Goal: Task Accomplishment & Management: Manage account settings

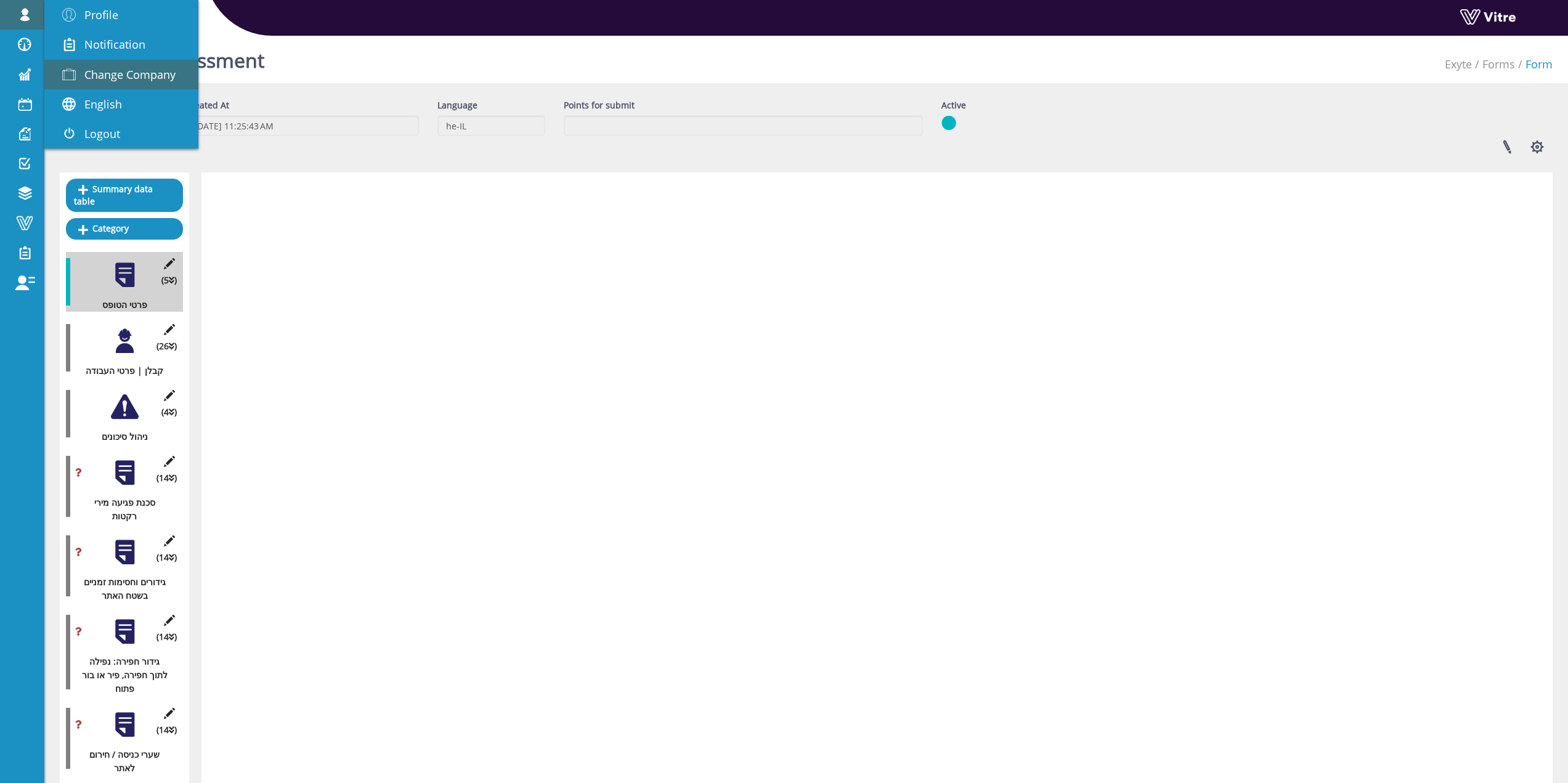
scroll to position [4952, 0]
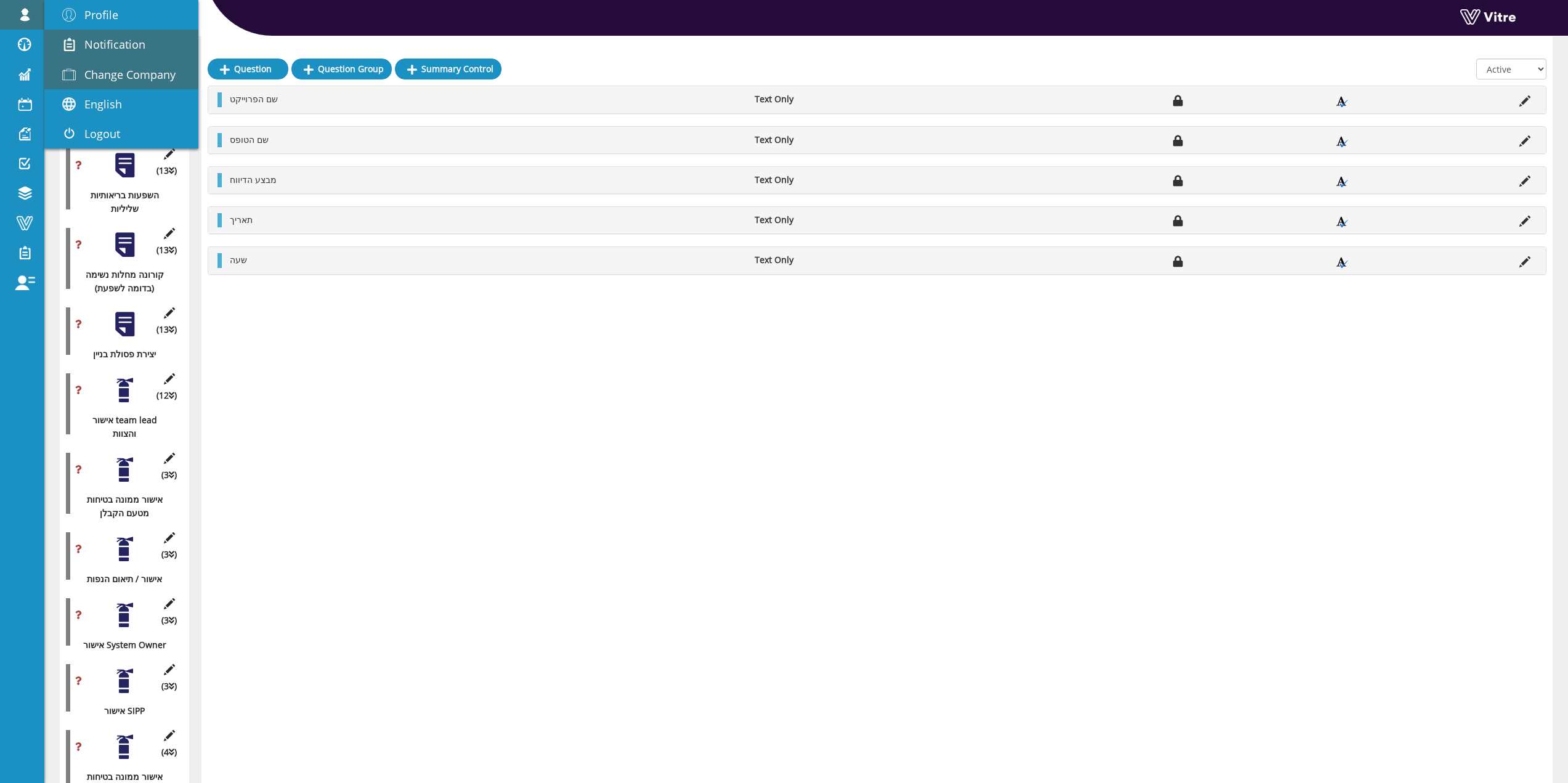
drag, startPoint x: 118, startPoint y: 69, endPoint x: 195, endPoint y: 47, distance: 80.1
click at [118, 69] on span "Change Company" at bounding box center [130, 74] width 91 height 15
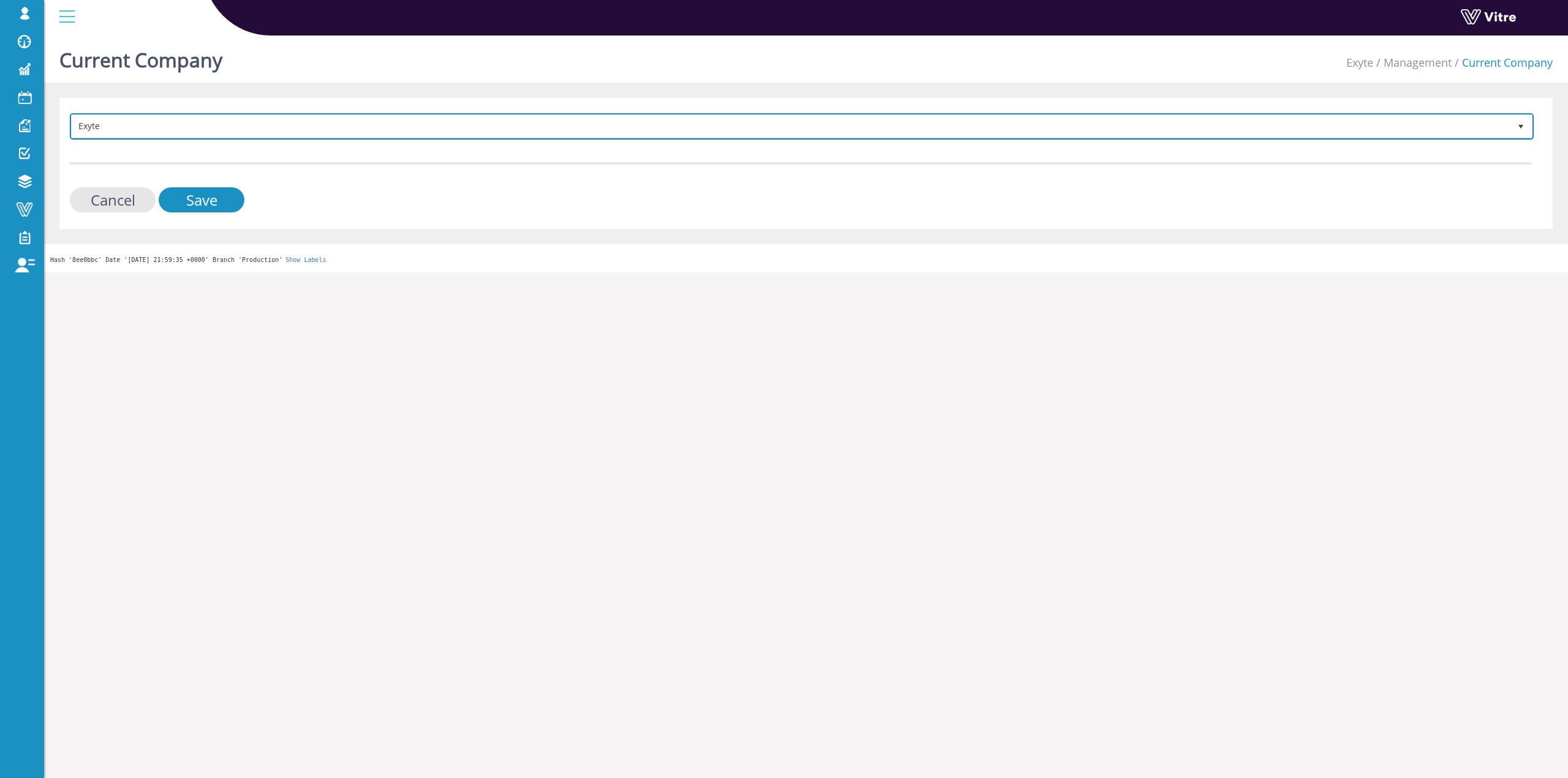
click at [252, 128] on span "Exyte" at bounding box center [791, 127] width 1438 height 22
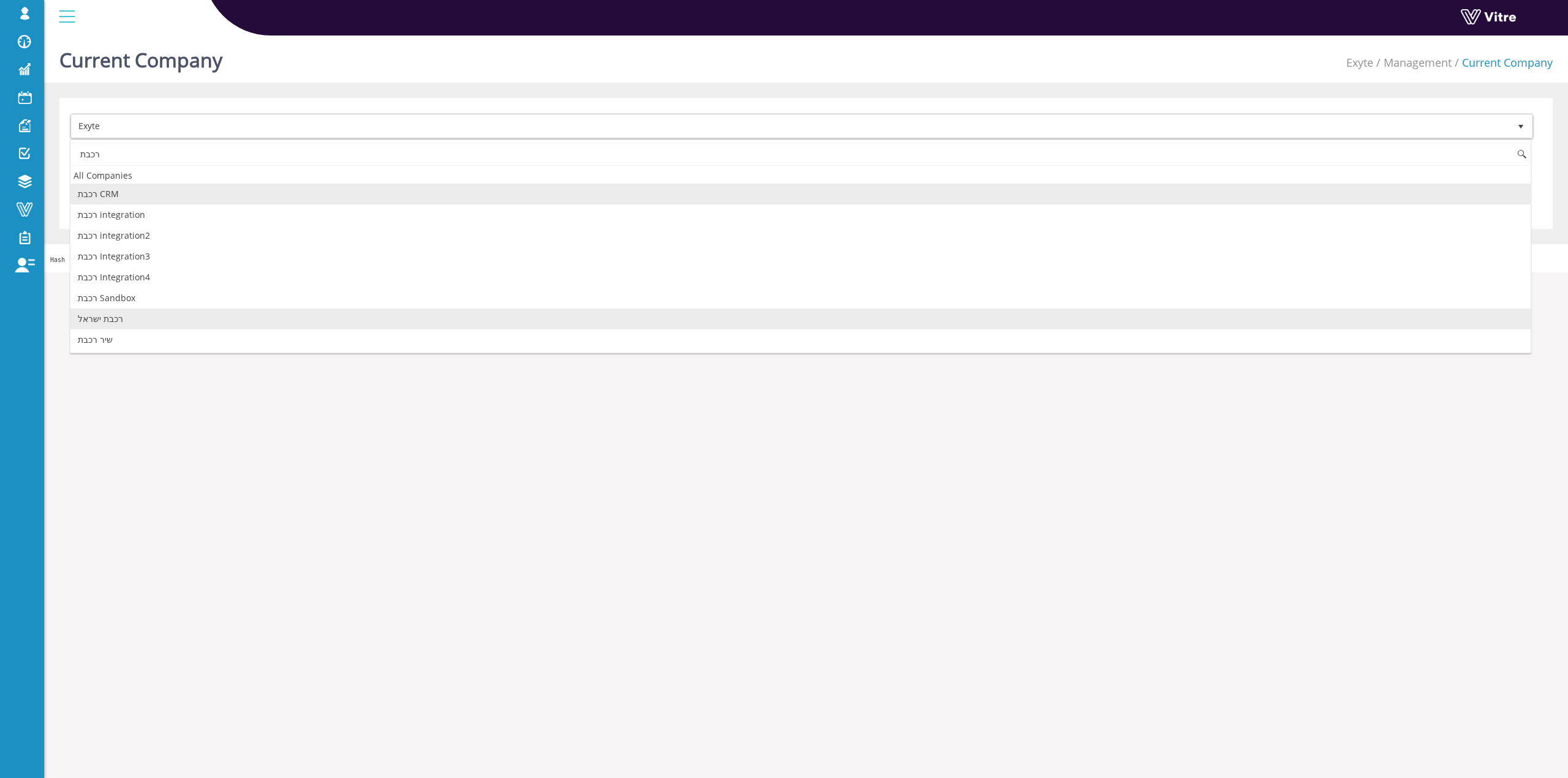
click at [175, 312] on li "רכבת ישראל" at bounding box center [800, 319] width 1460 height 21
type input "רכבת"
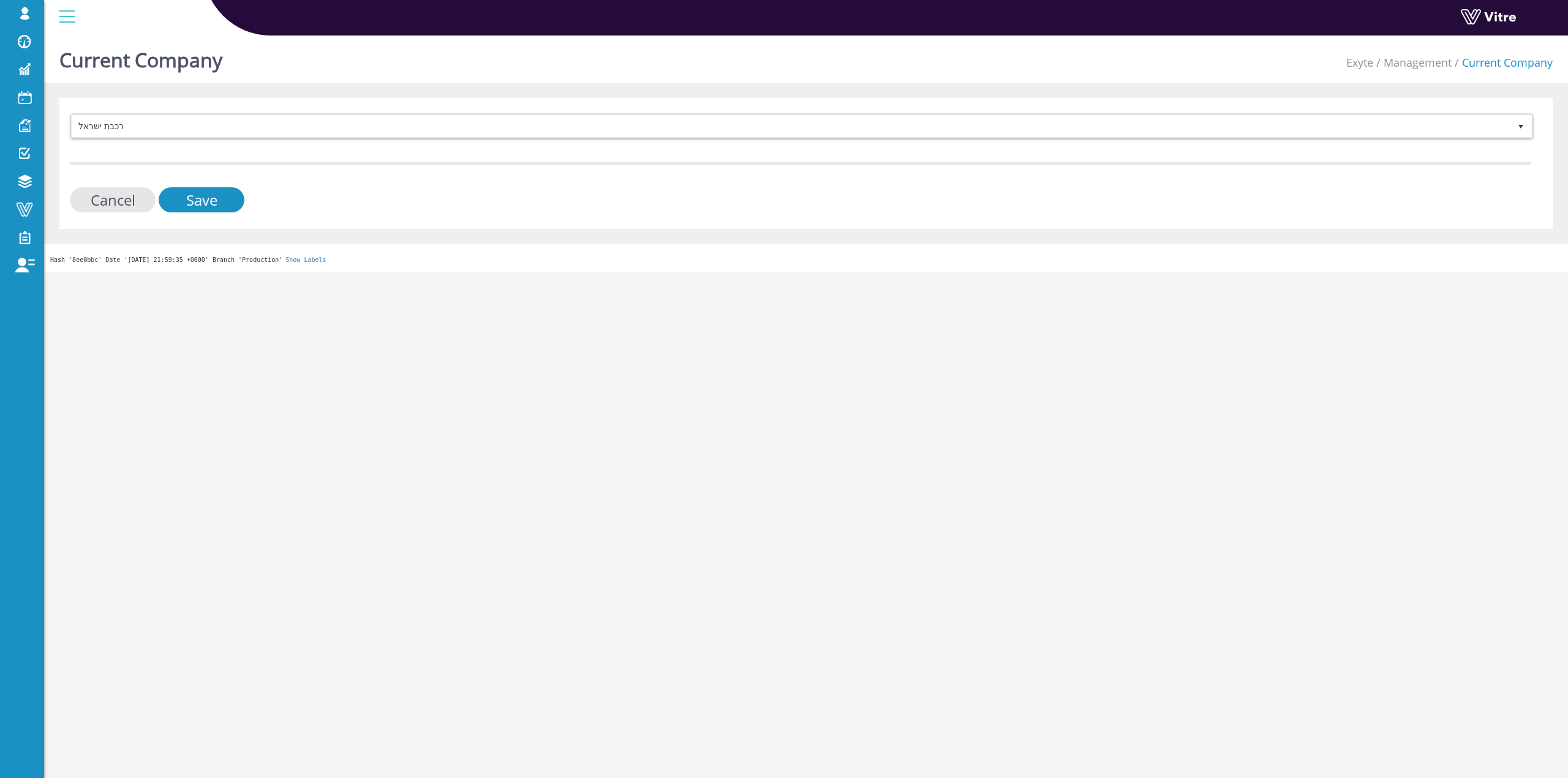
click at [217, 217] on div "רכבת ישראל 335 Cancel Save" at bounding box center [805, 163] width 1493 height 131
click at [217, 214] on div "רכבת ישראל 335 Cancel Save" at bounding box center [805, 163] width 1493 height 131
click at [221, 210] on input "Save" at bounding box center [201, 199] width 86 height 25
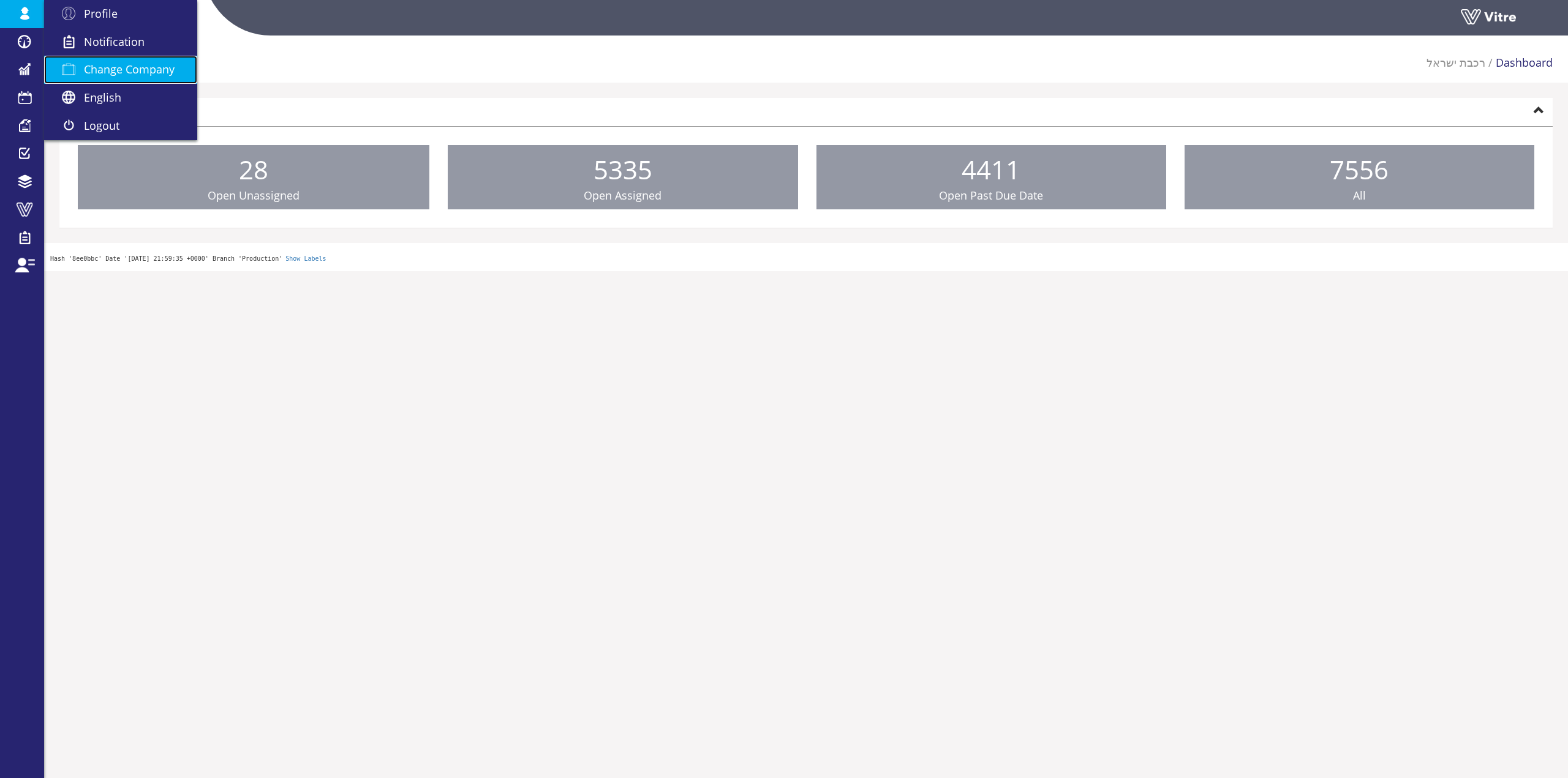
click at [142, 60] on link "Change Company" at bounding box center [121, 69] width 153 height 28
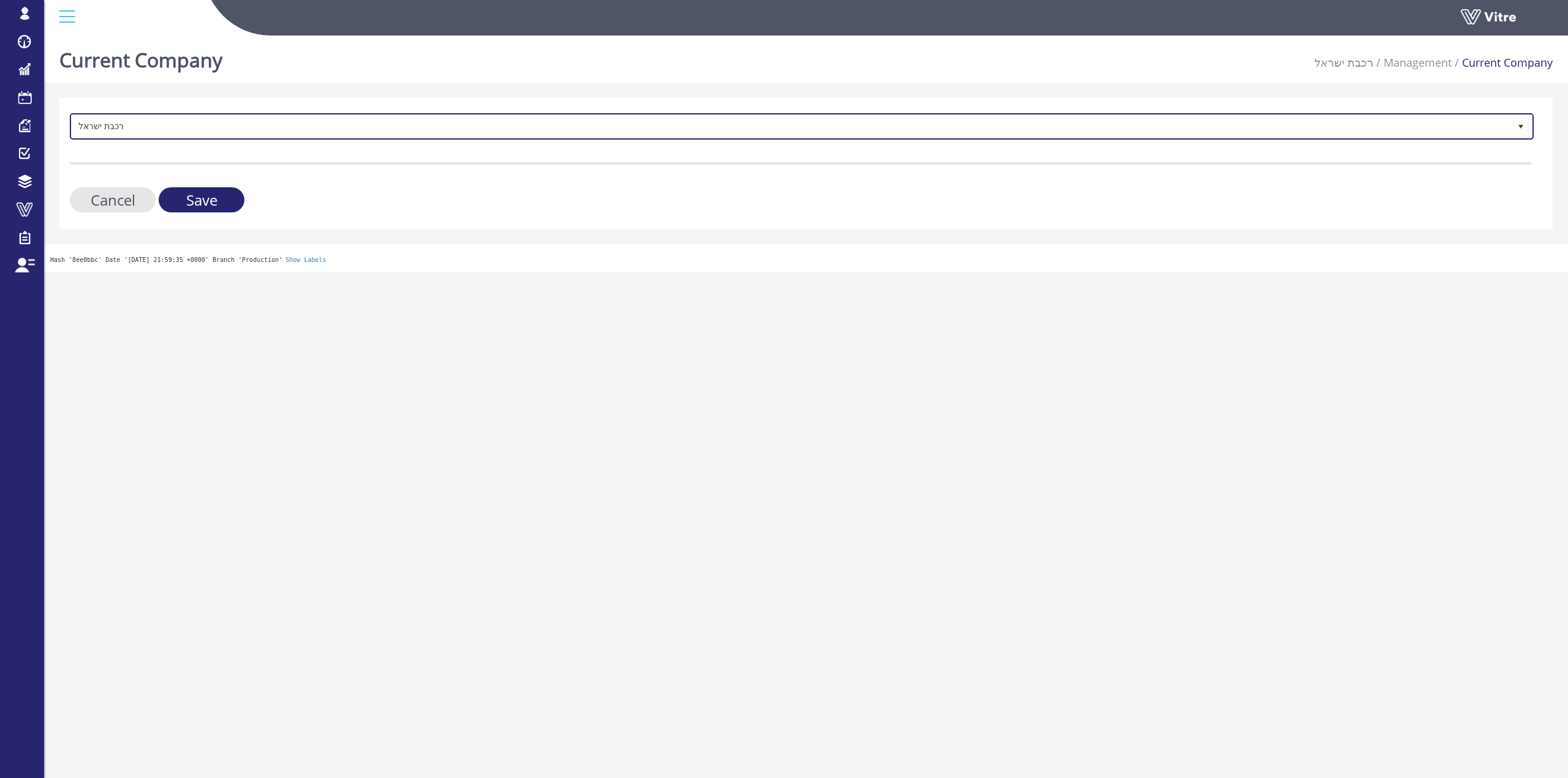
click at [180, 124] on span "רכבת ישראל" at bounding box center [791, 127] width 1438 height 22
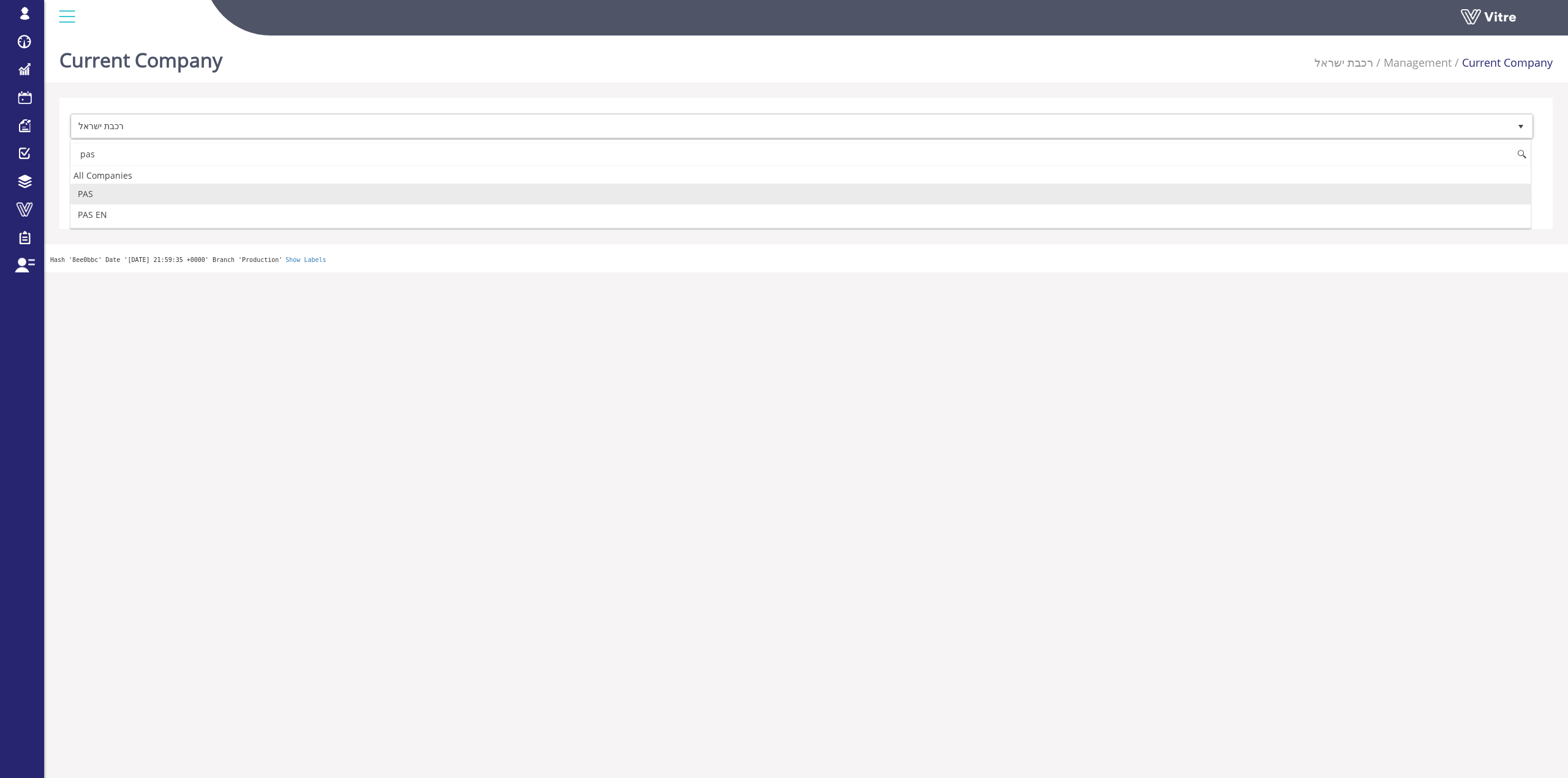
click at [173, 184] on li "PAS" at bounding box center [800, 194] width 1460 height 21
type input "pas"
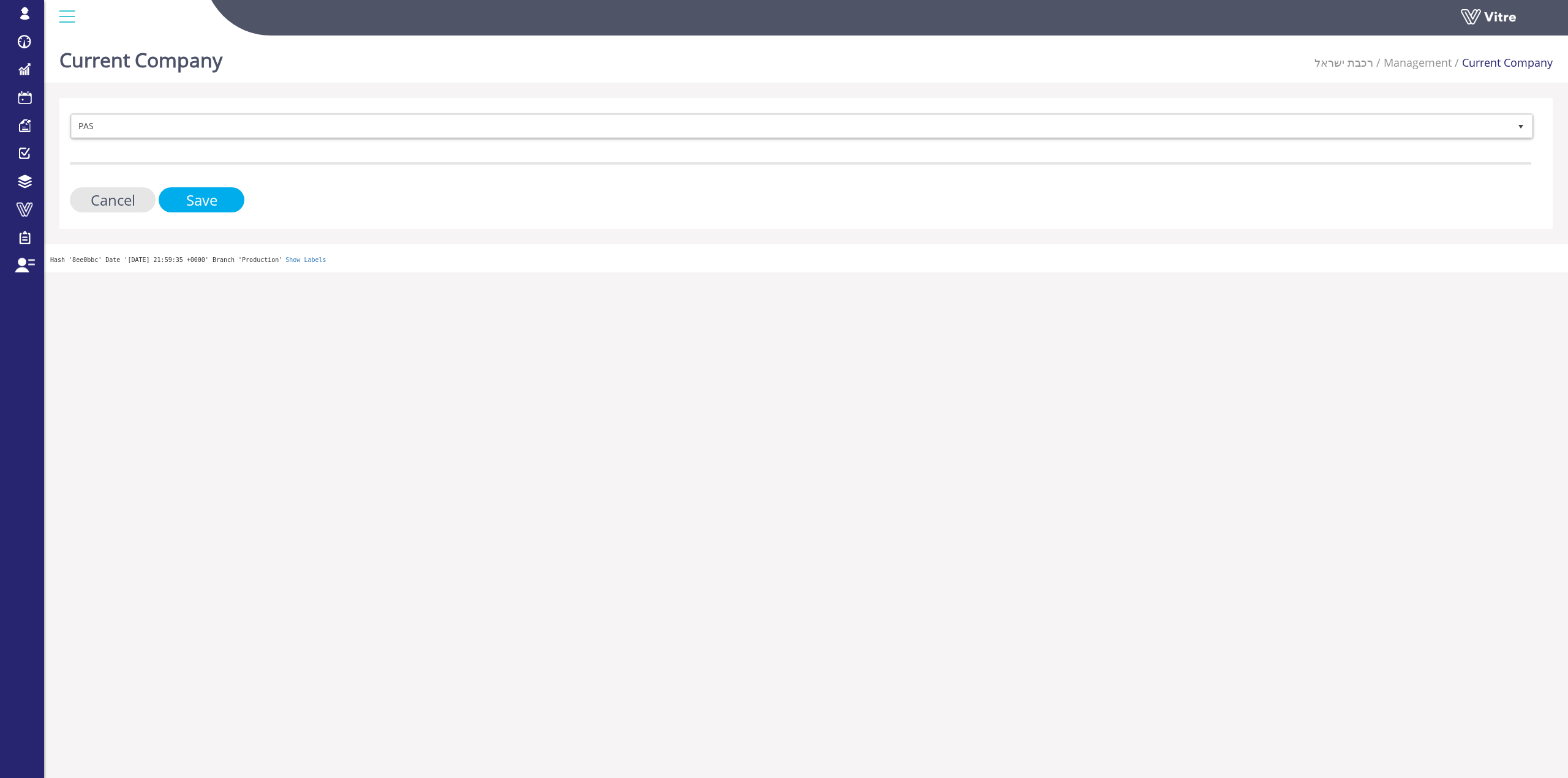
click at [177, 194] on input "Save" at bounding box center [201, 199] width 86 height 25
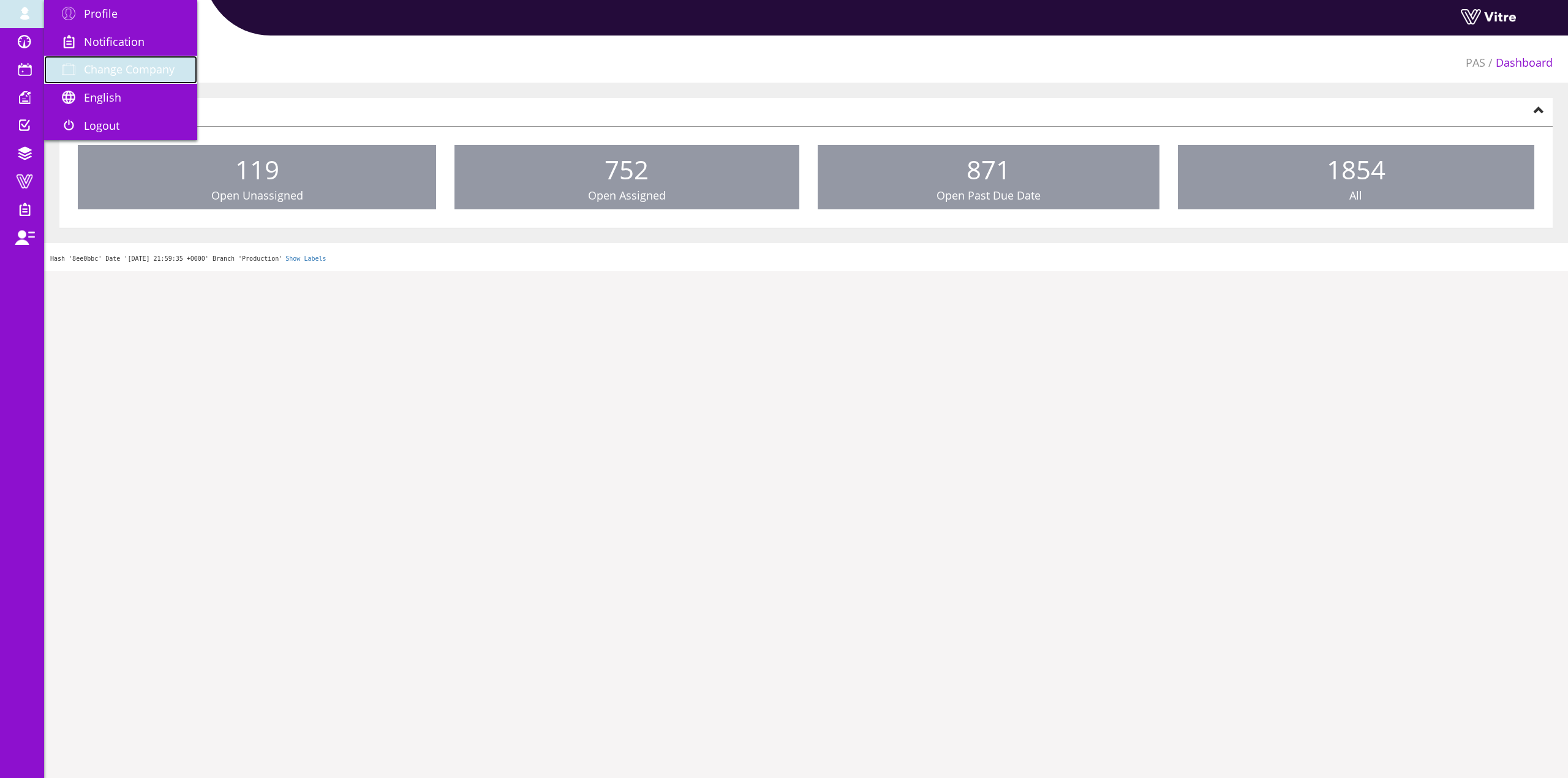
click at [100, 59] on link "Change Company" at bounding box center [121, 69] width 153 height 28
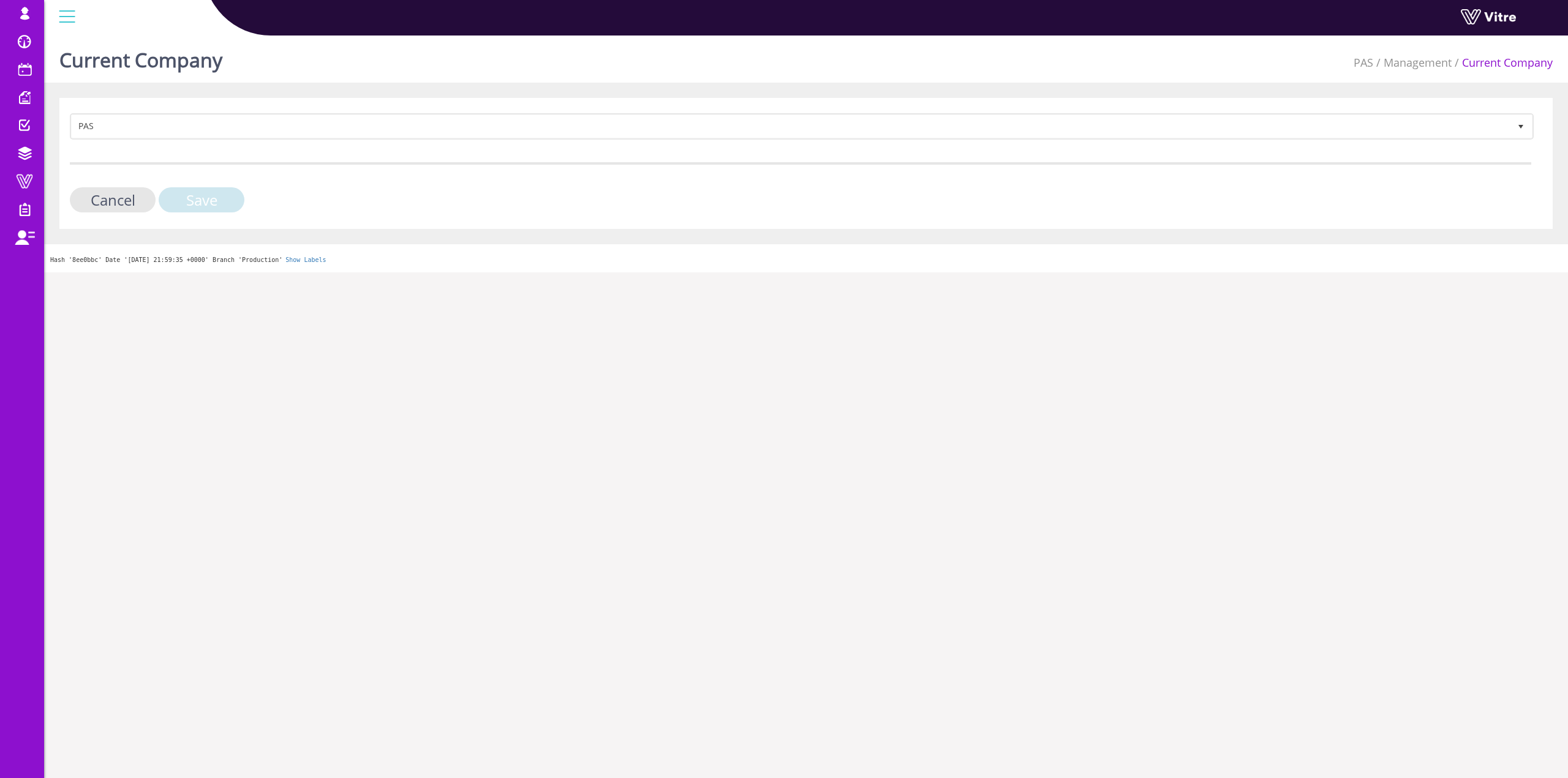
click at [186, 187] on input "Save" at bounding box center [201, 199] width 86 height 25
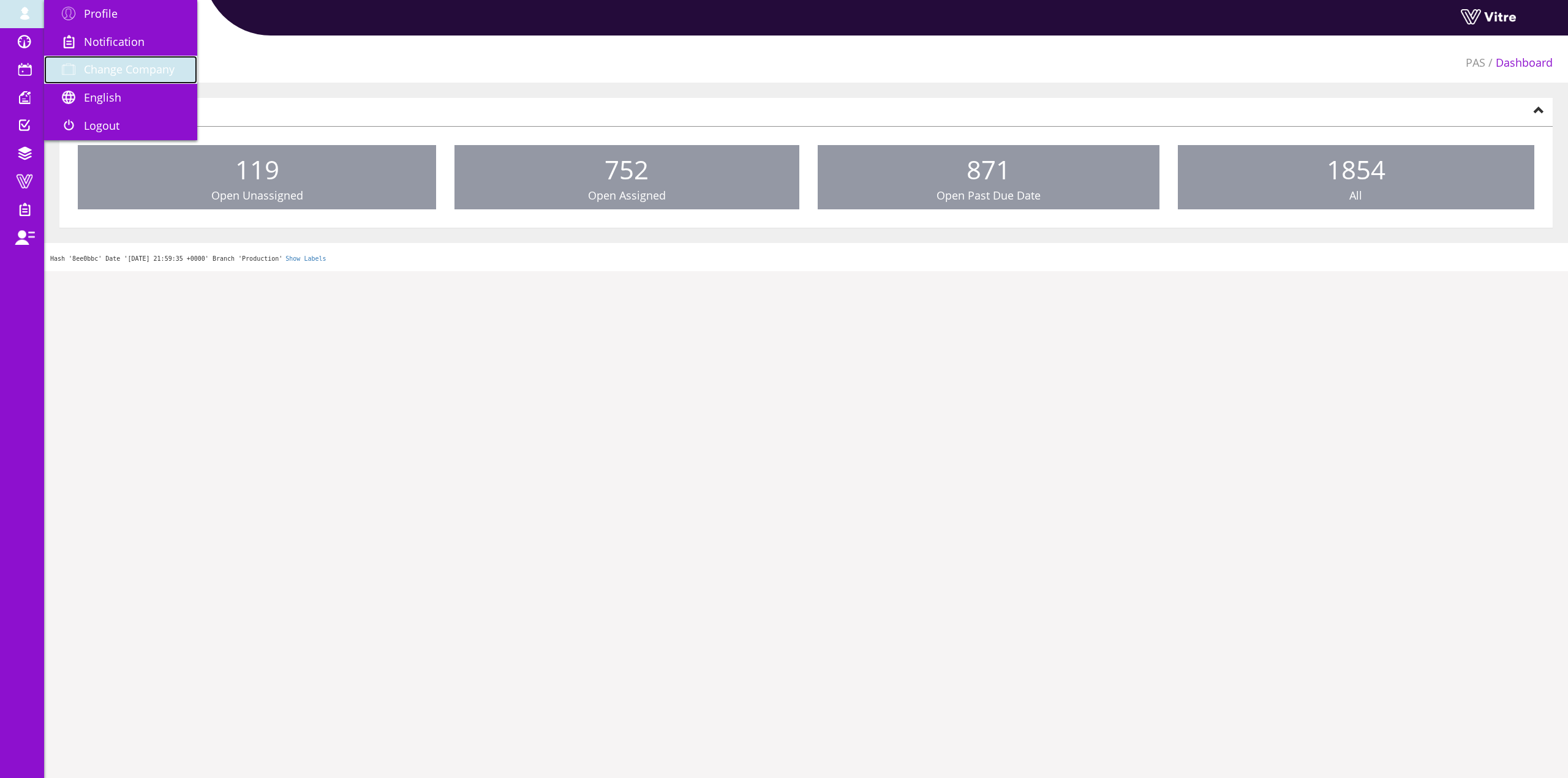
click at [137, 74] on span "Change Company" at bounding box center [129, 68] width 91 height 15
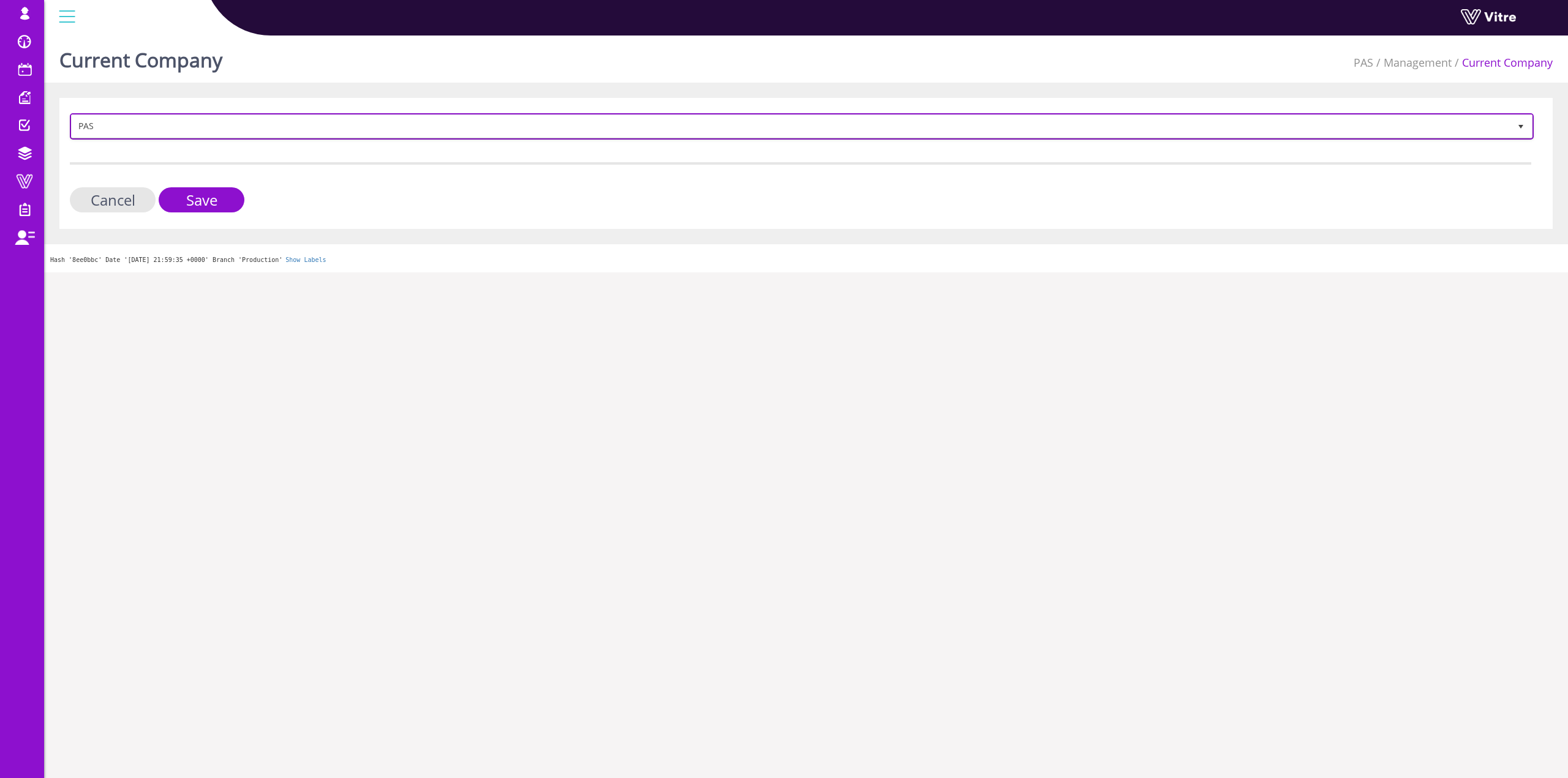
click at [183, 133] on span "PAS" at bounding box center [791, 127] width 1438 height 22
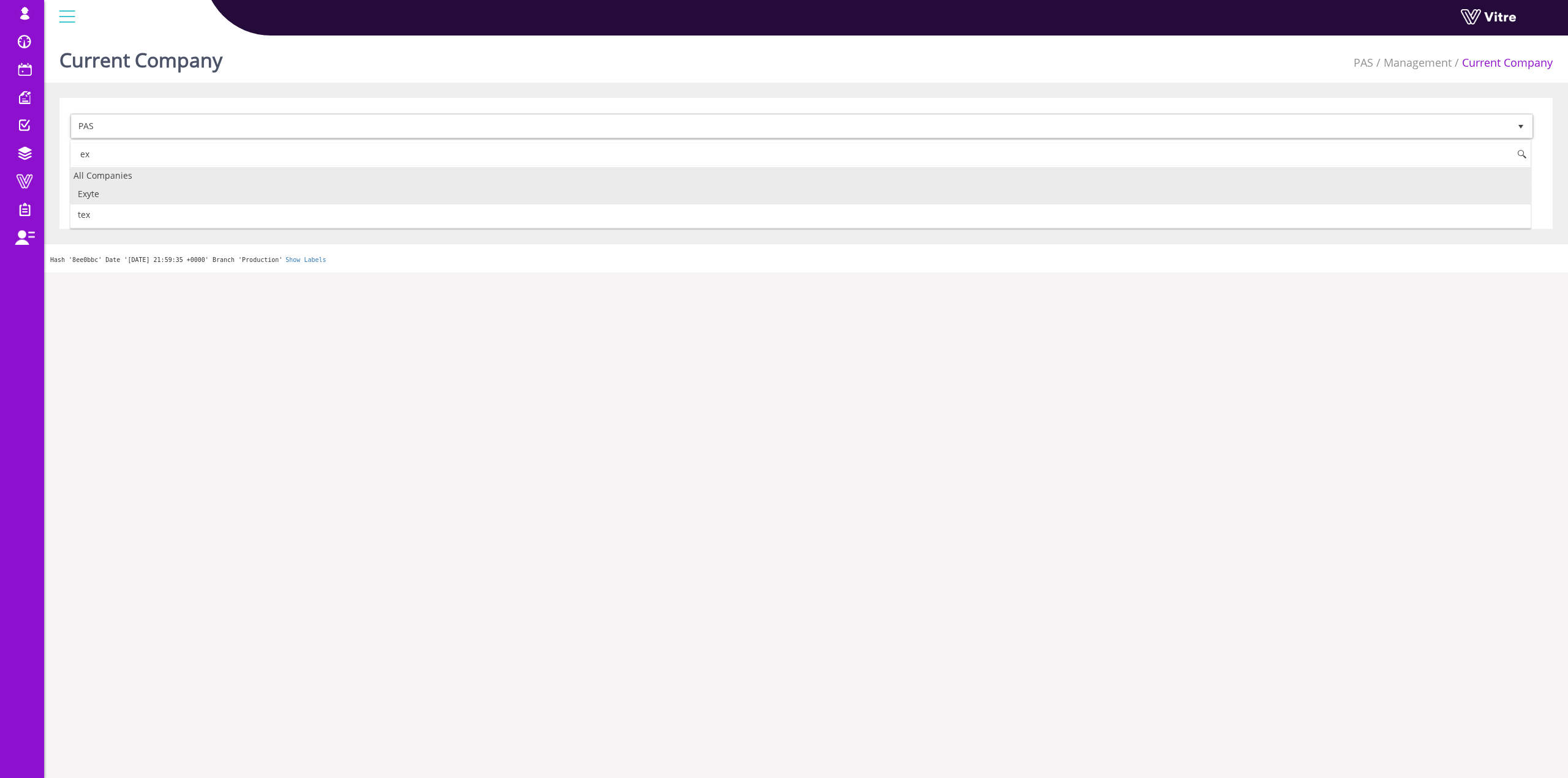
click at [128, 182] on div "All Companies" at bounding box center [800, 175] width 1460 height 16
type input "ex"
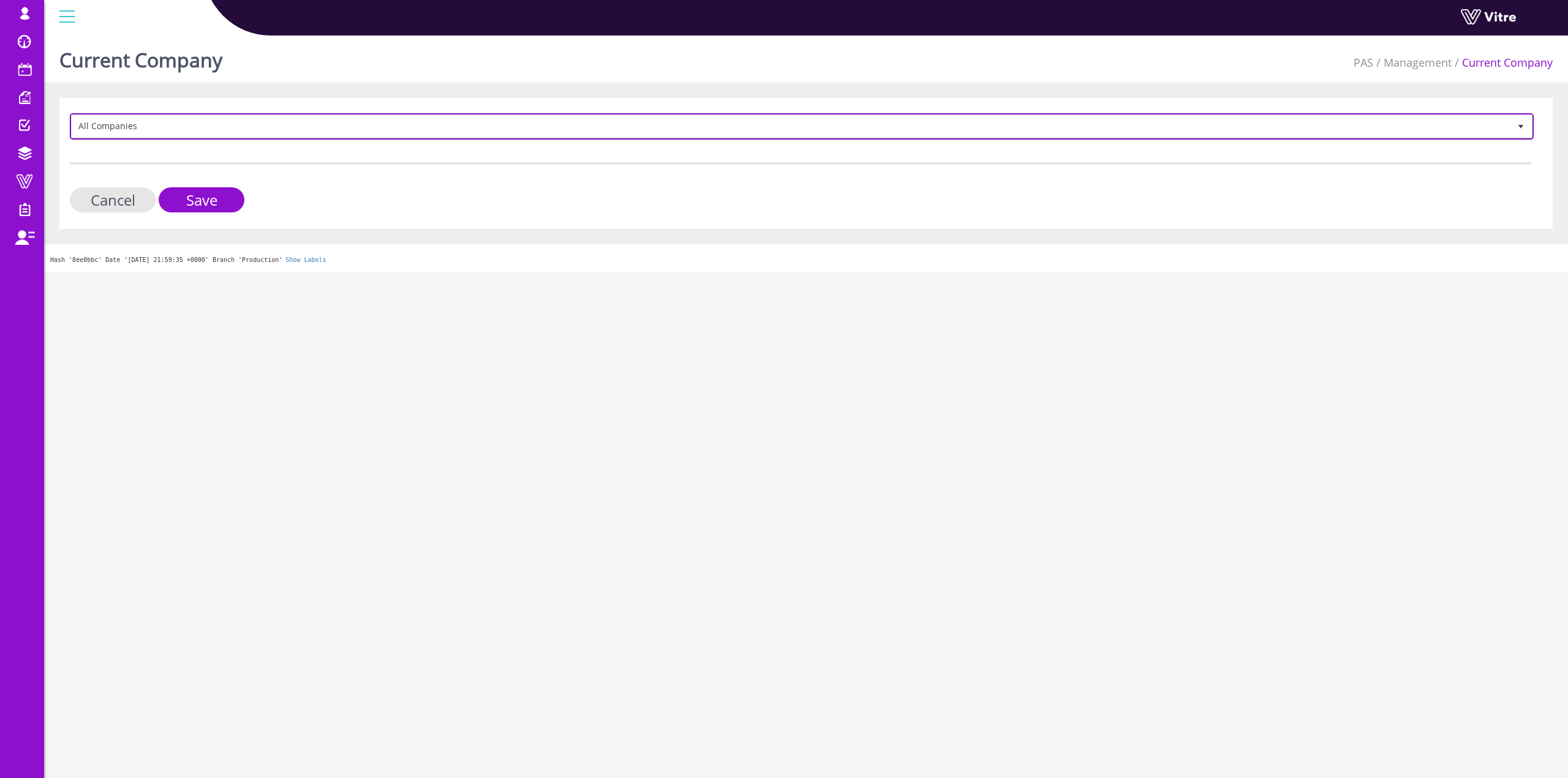
click at [138, 128] on span "All Companies" at bounding box center [791, 127] width 1438 height 22
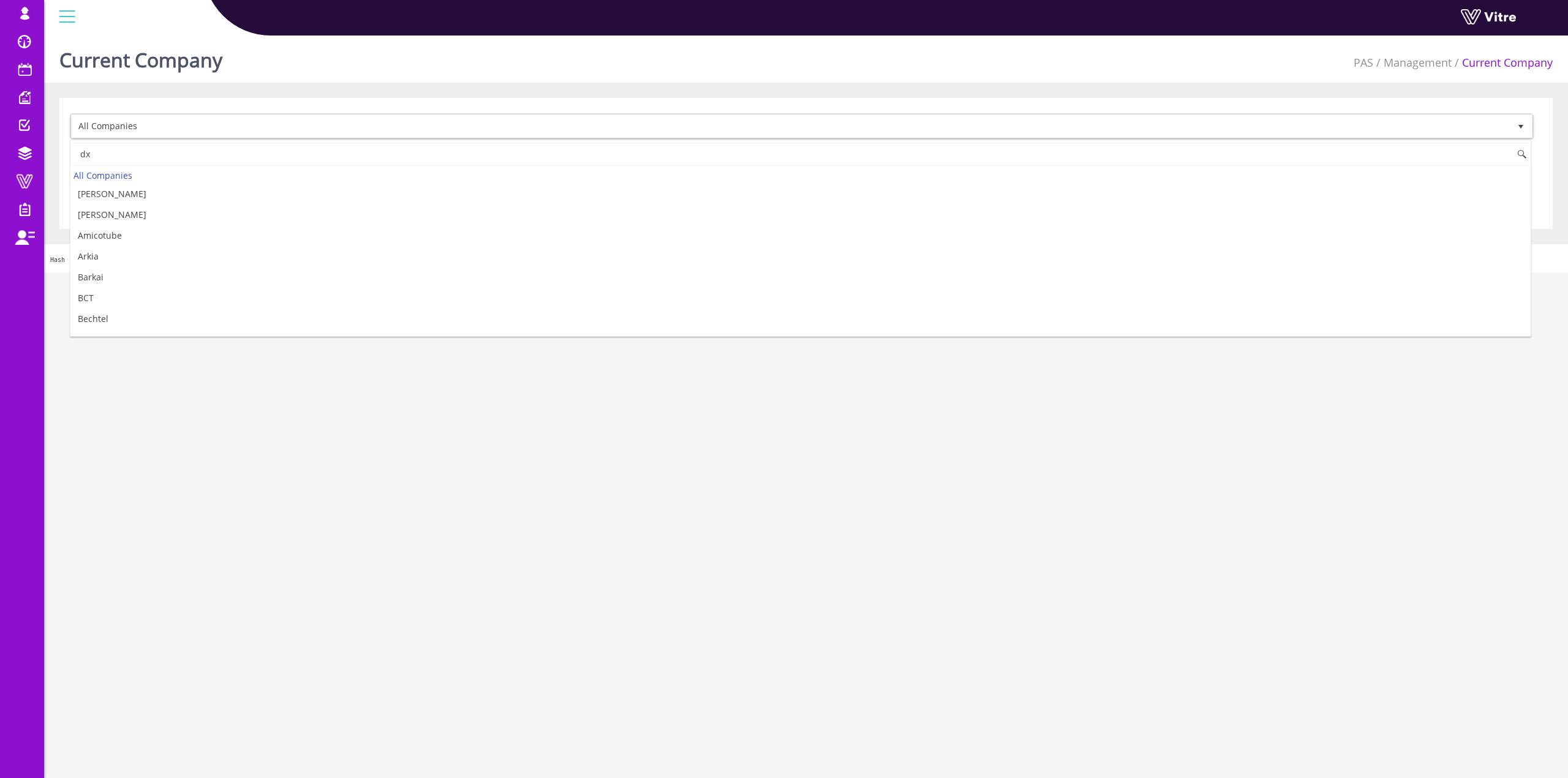
click at [124, 163] on input "dx" at bounding box center [800, 154] width 1460 height 23
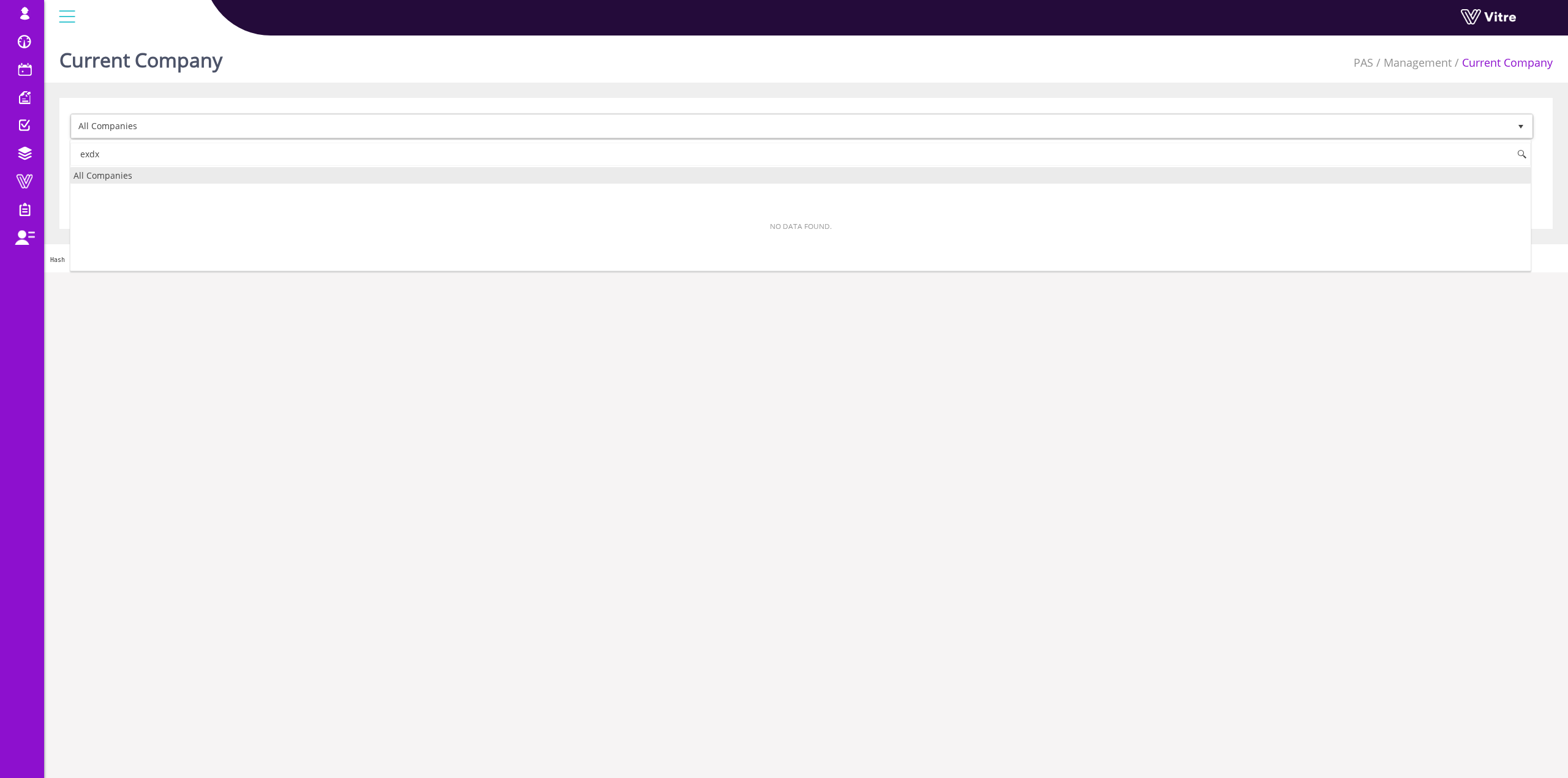
click at [129, 157] on input "exdx" at bounding box center [800, 154] width 1460 height 23
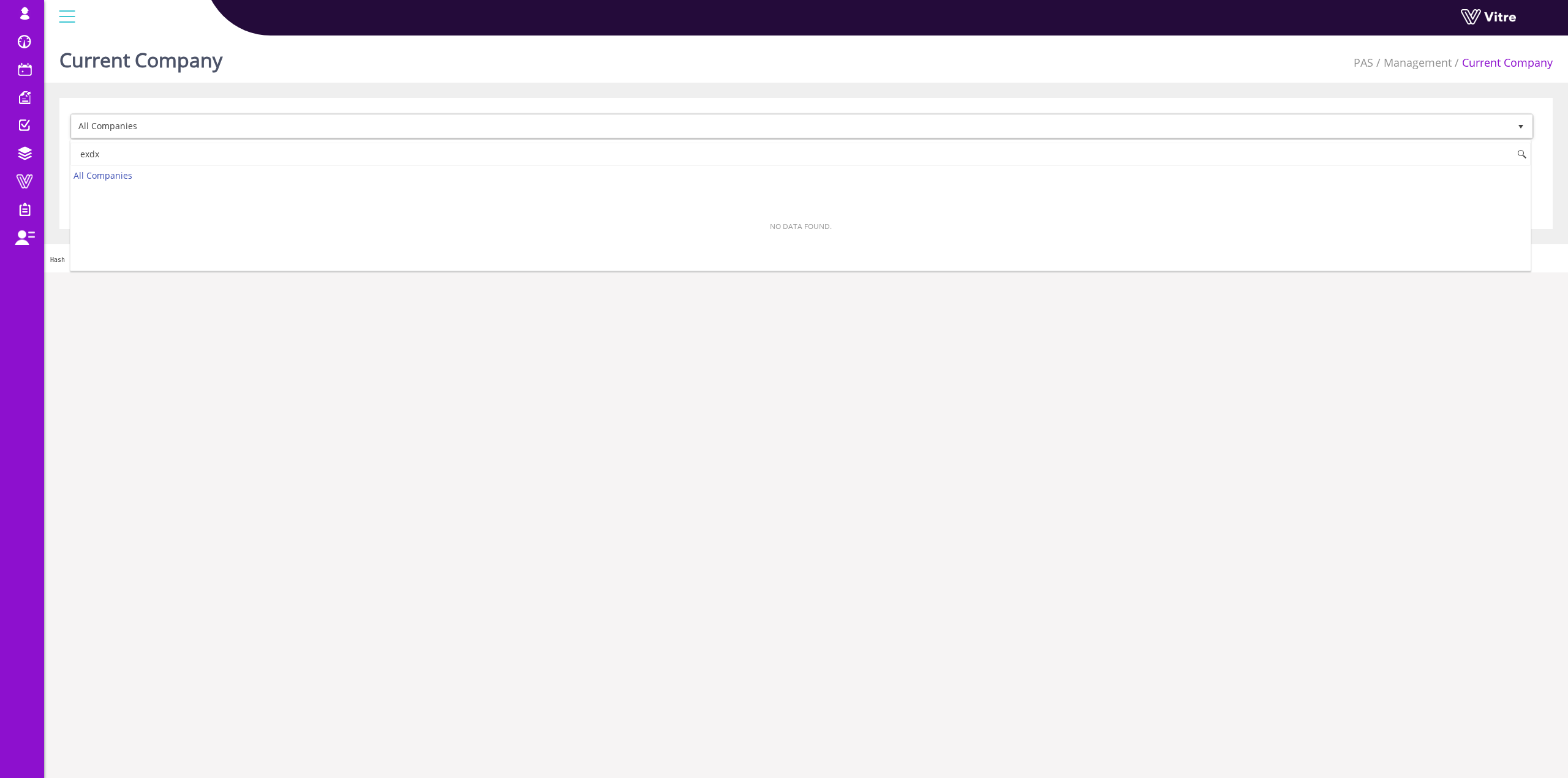
click at [129, 157] on input "exdx" at bounding box center [800, 154] width 1460 height 23
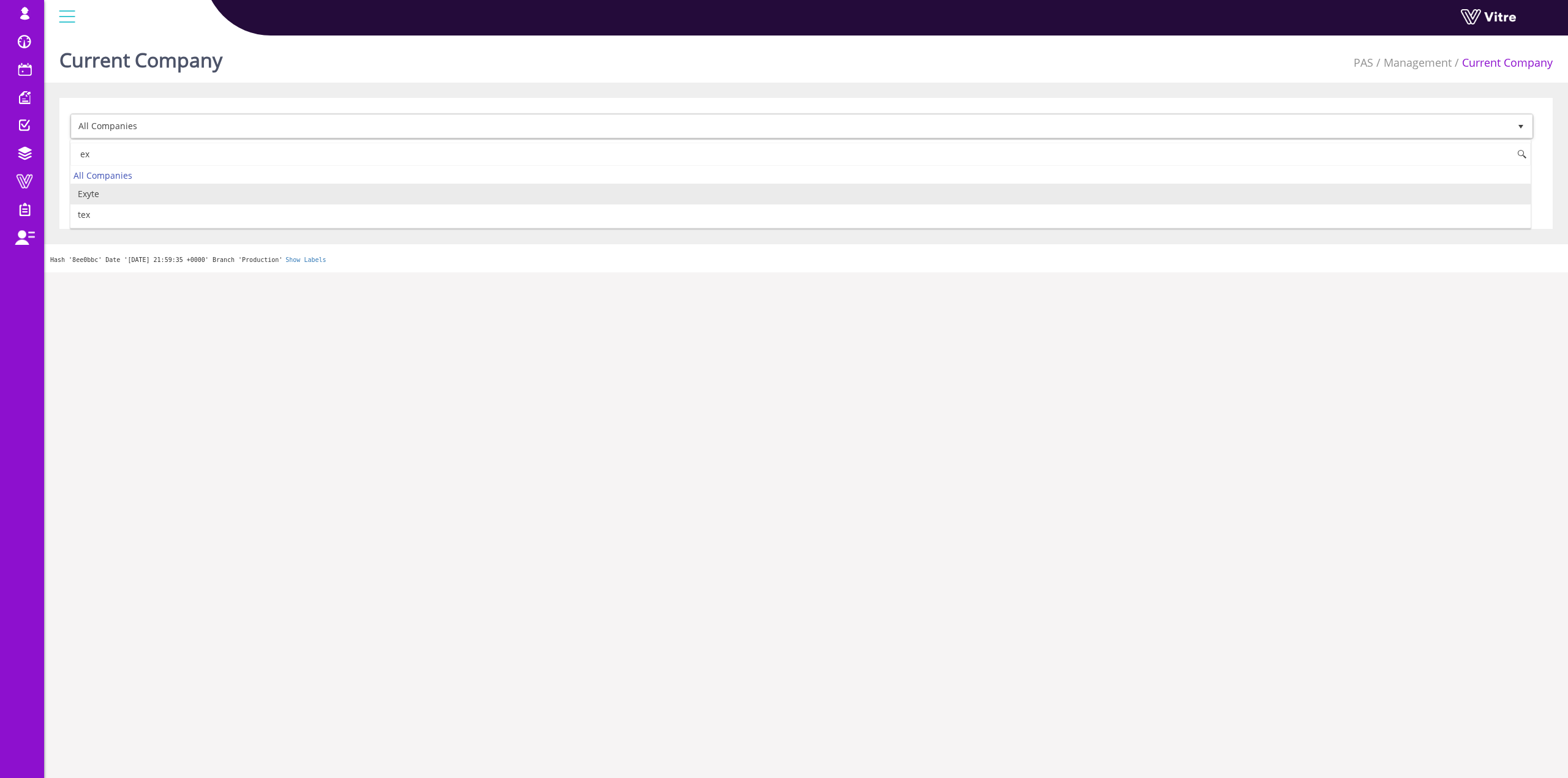
click at [124, 193] on li "Exyte" at bounding box center [800, 194] width 1460 height 21
type input "ex"
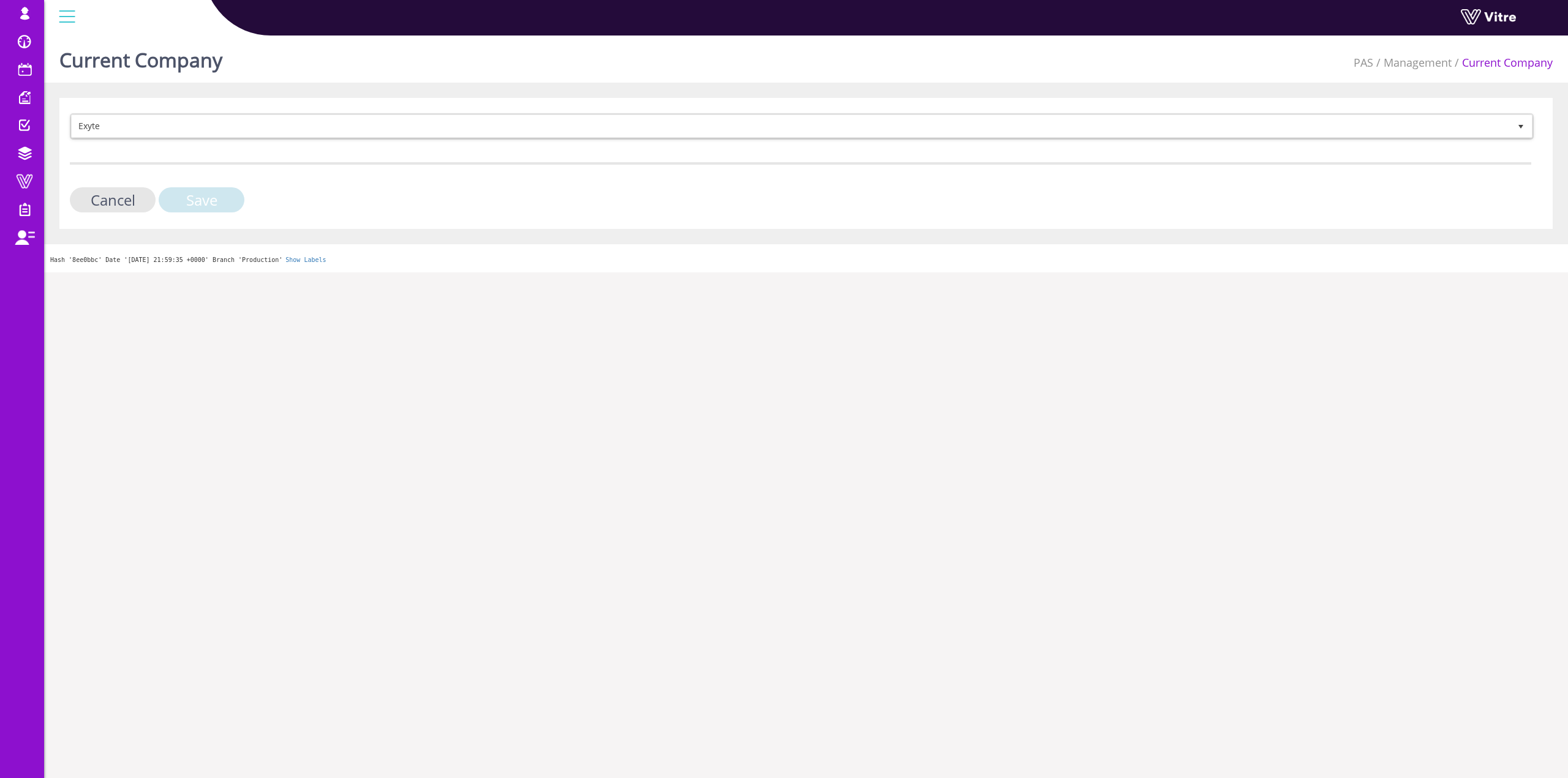
click at [187, 188] on input "Save" at bounding box center [201, 199] width 86 height 25
